Goal: Task Accomplishment & Management: Manage account settings

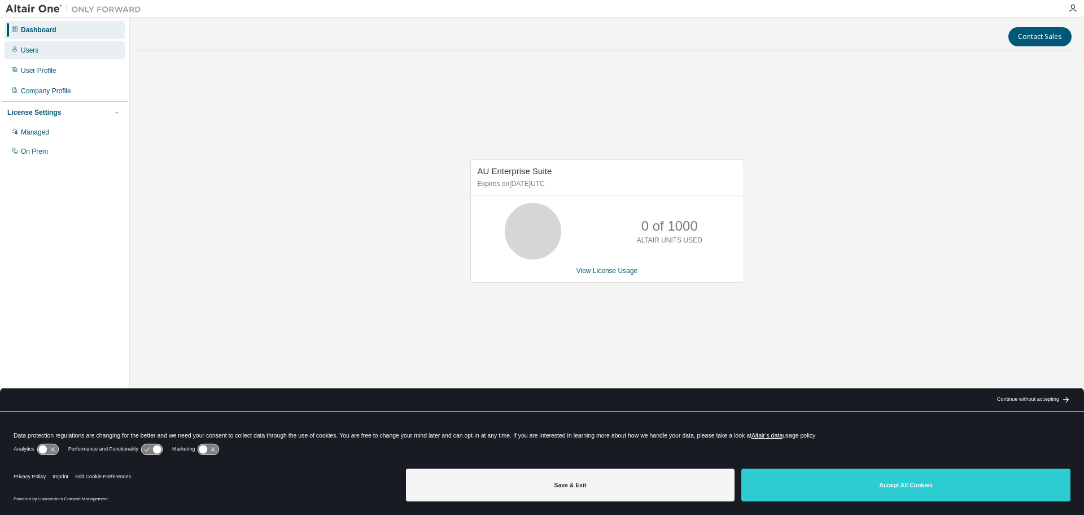
click at [43, 53] on div "Users" at bounding box center [65, 50] width 120 height 18
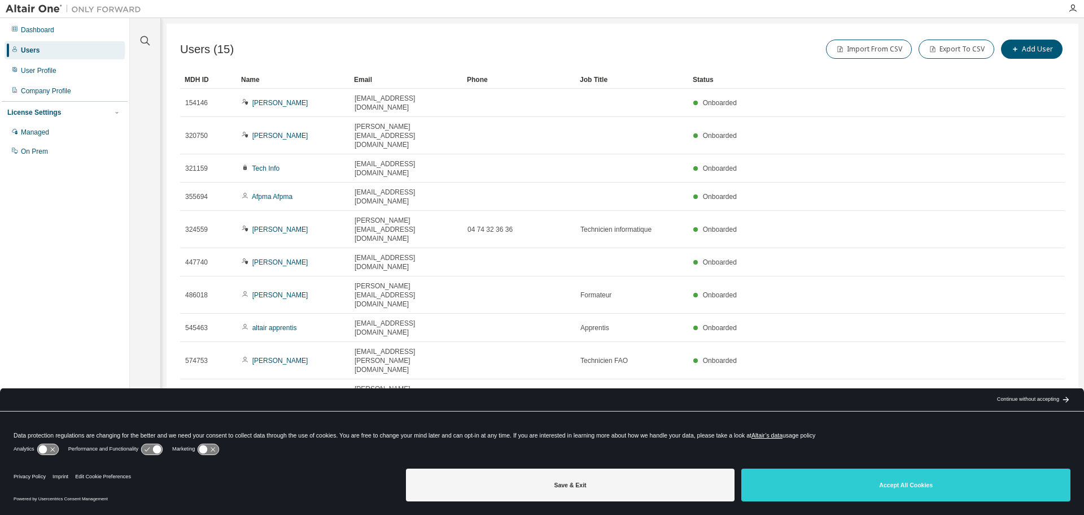
click at [1037, 432] on icon "button" at bounding box center [1037, 439] width 14 height 14
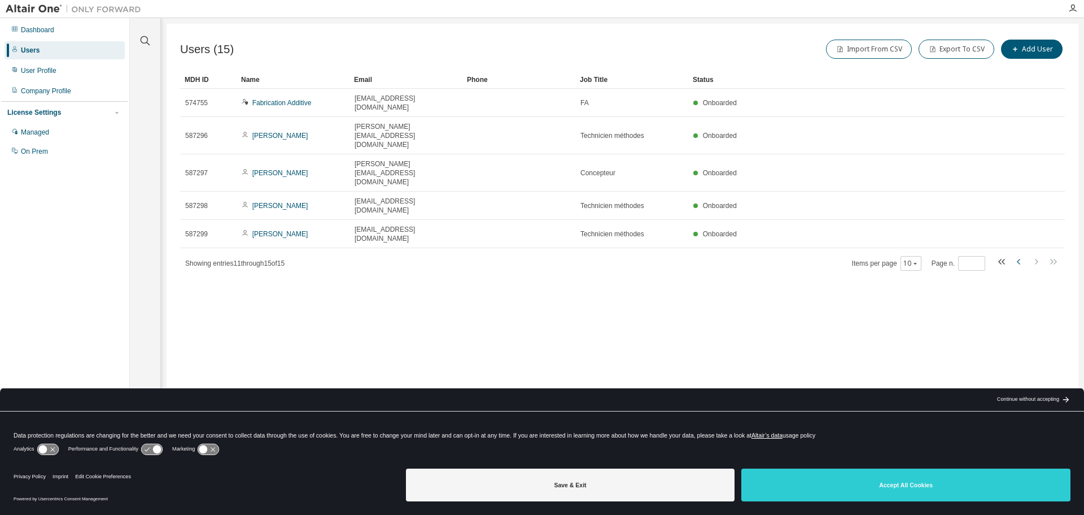
click at [1019, 259] on icon "button" at bounding box center [1018, 262] width 3 height 6
type input "*"
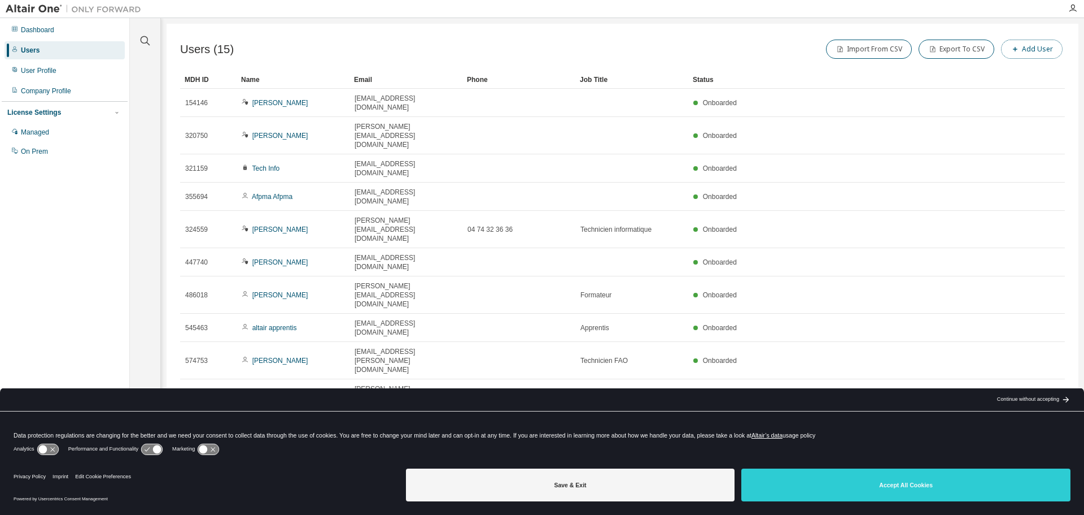
click at [1024, 47] on button "Add User" at bounding box center [1032, 49] width 62 height 19
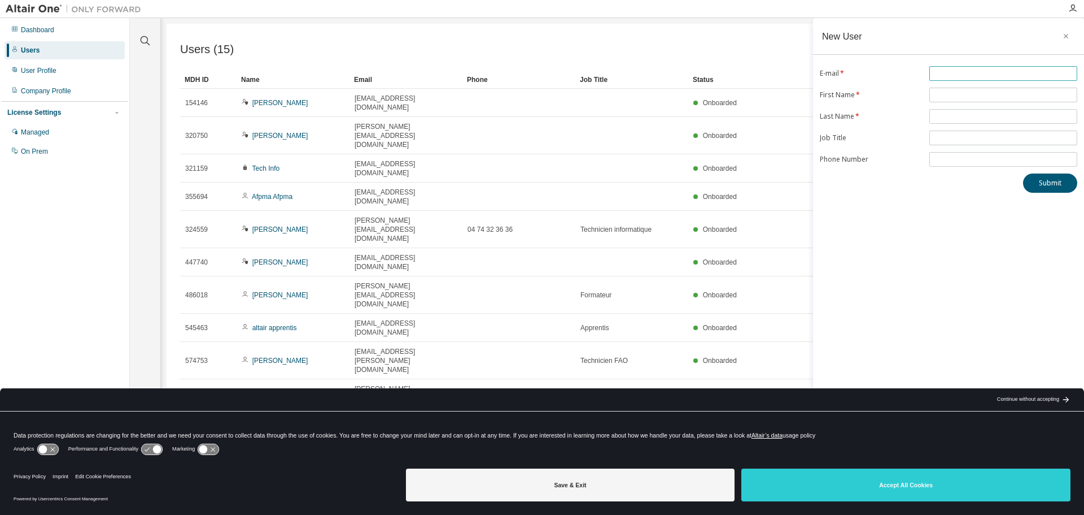
click at [948, 70] on input "text" at bounding box center [1003, 73] width 142 height 9
type input "**********"
click at [1005, 91] on input "text" at bounding box center [1003, 94] width 142 height 9
type input "*********"
click at [973, 121] on span at bounding box center [1004, 116] width 148 height 15
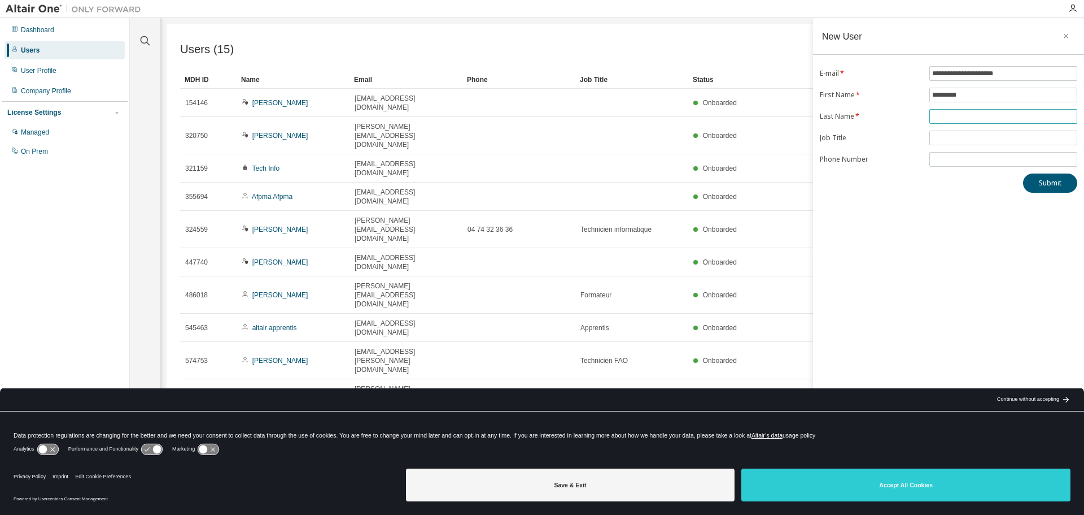
click at [973, 118] on input "text" at bounding box center [1003, 116] width 142 height 9
type input "*****"
click at [1055, 182] on button "Submit" at bounding box center [1050, 182] width 54 height 19
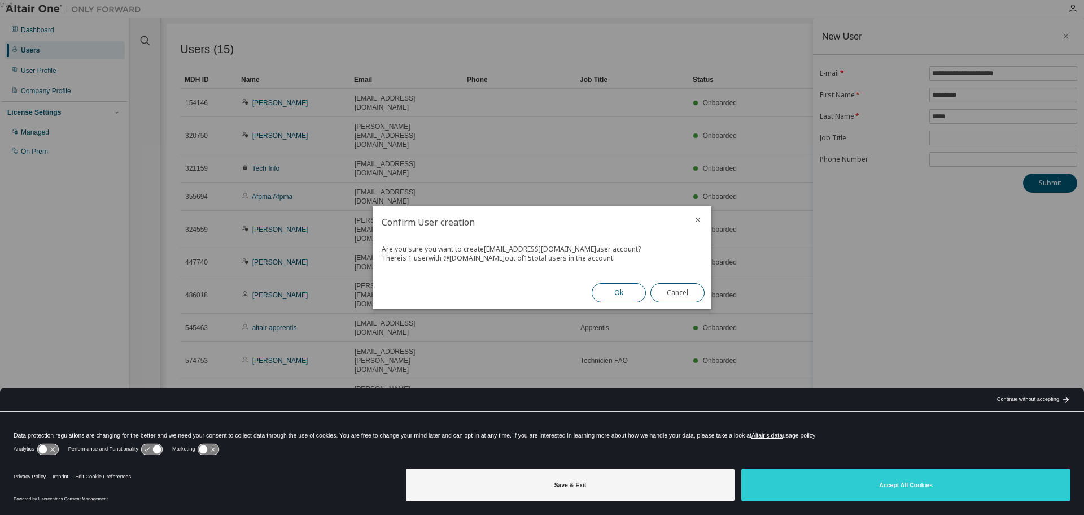
click at [621, 291] on button "Ok" at bounding box center [619, 292] width 54 height 19
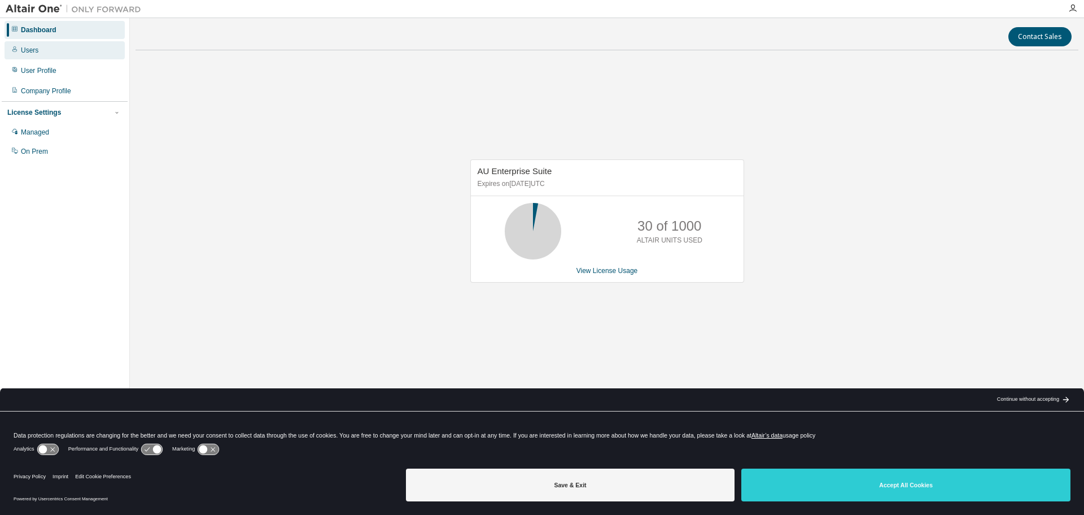
click at [33, 43] on div "Users" at bounding box center [65, 50] width 120 height 18
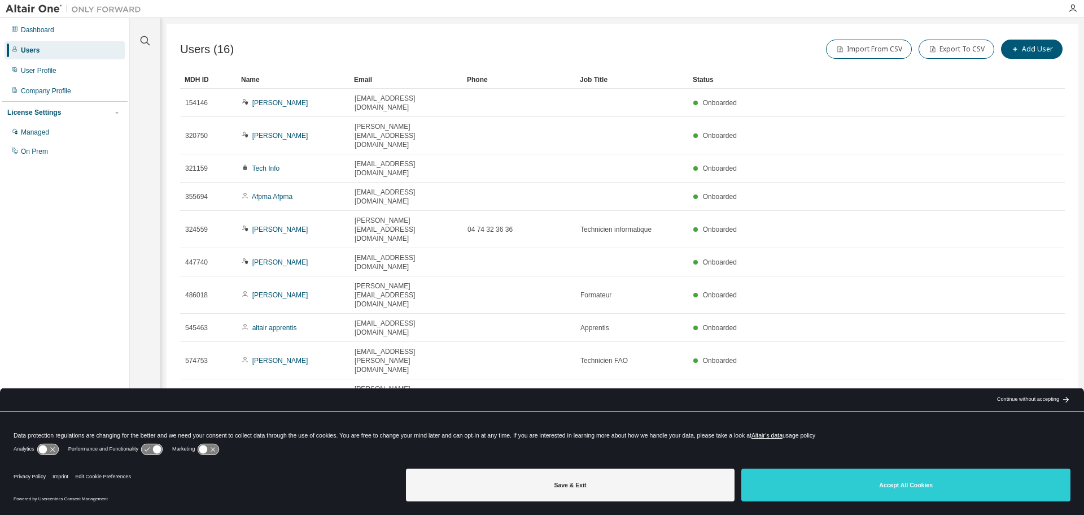
click at [1032, 432] on icon "button" at bounding box center [1037, 439] width 14 height 14
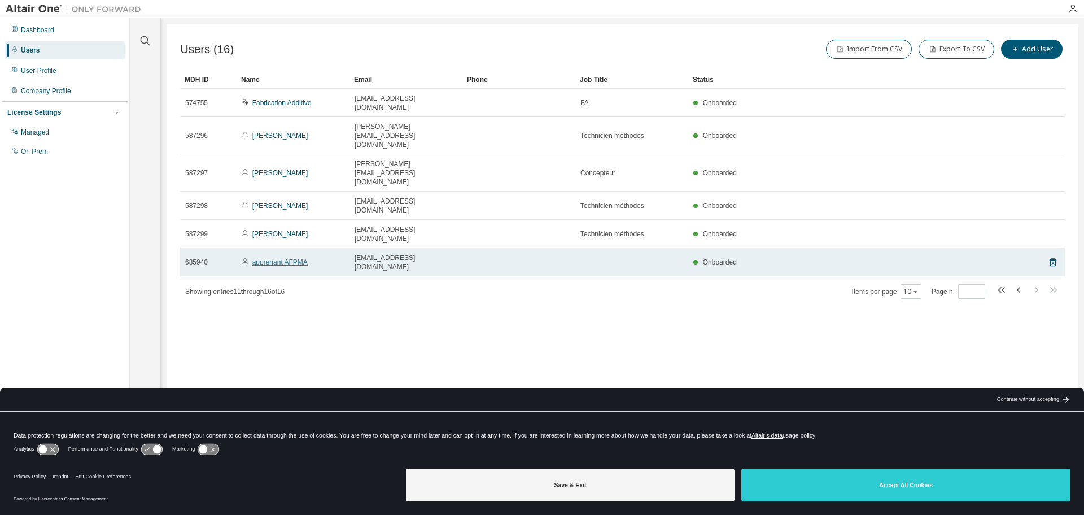
click at [297, 258] on link "apprenant AFPMA" at bounding box center [279, 262] width 55 height 8
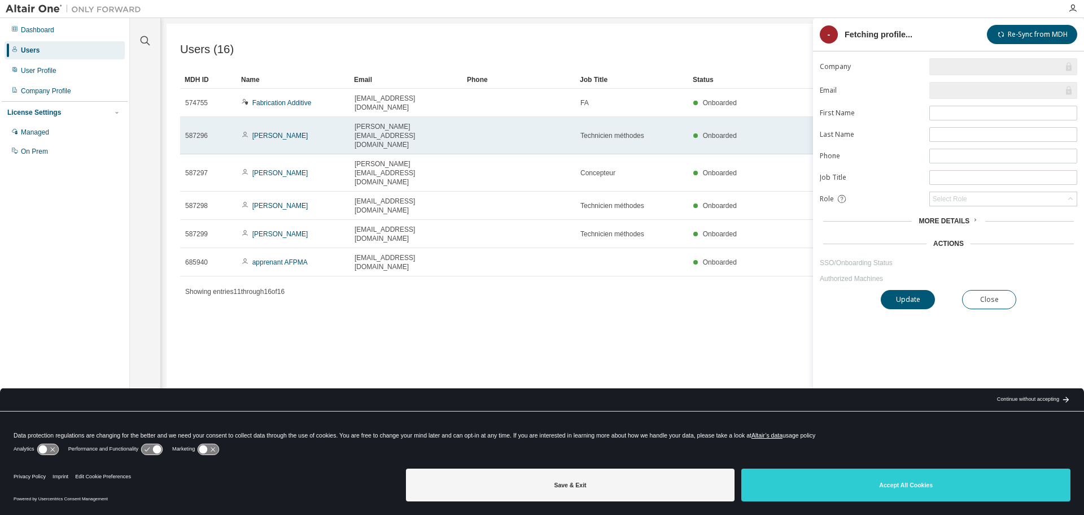
type input "*"
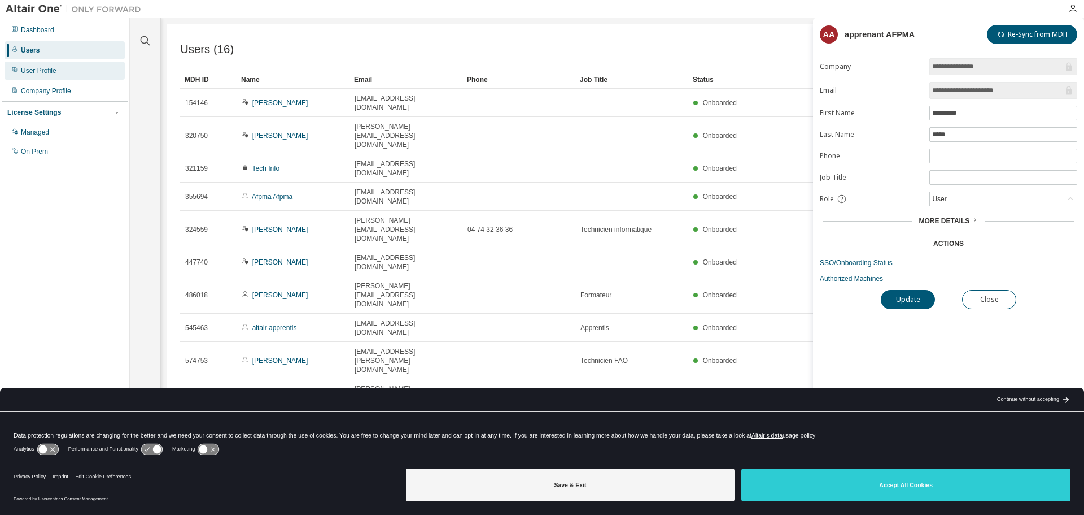
click at [41, 71] on div "User Profile" at bounding box center [39, 70] width 36 height 9
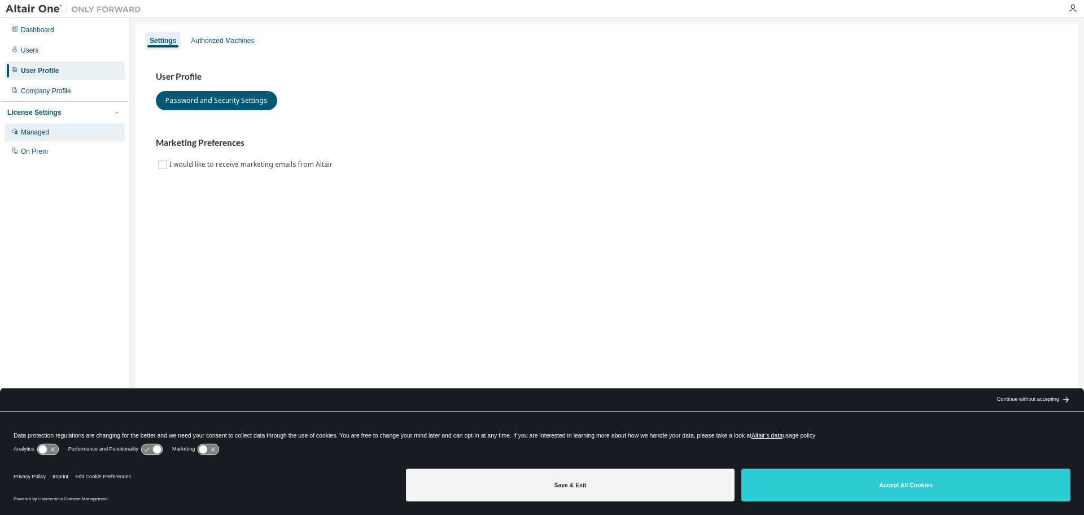
click at [40, 137] on div "Managed" at bounding box center [65, 132] width 120 height 18
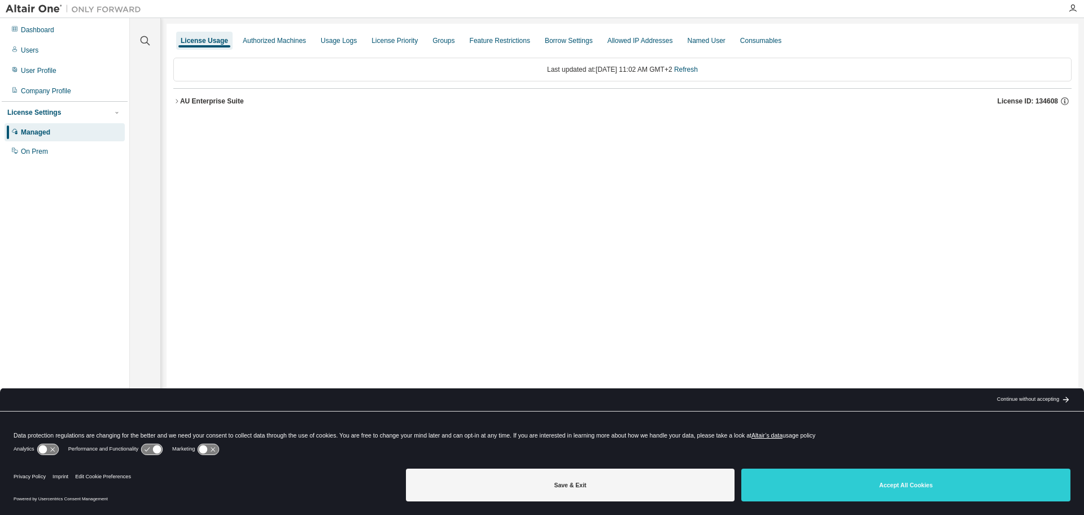
click at [178, 101] on icon "button" at bounding box center [177, 101] width 2 height 4
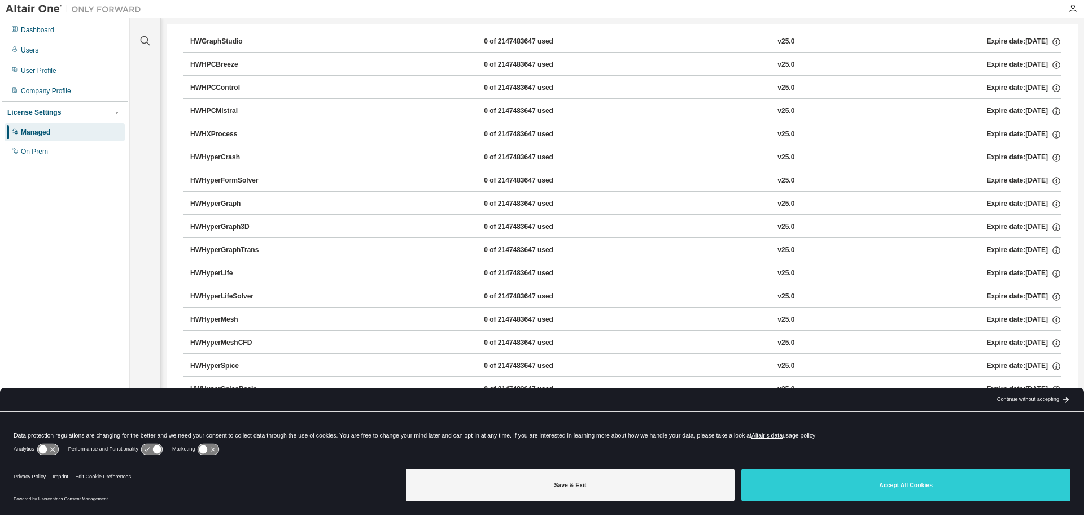
scroll to position [2485, 0]
